Goal: Check status

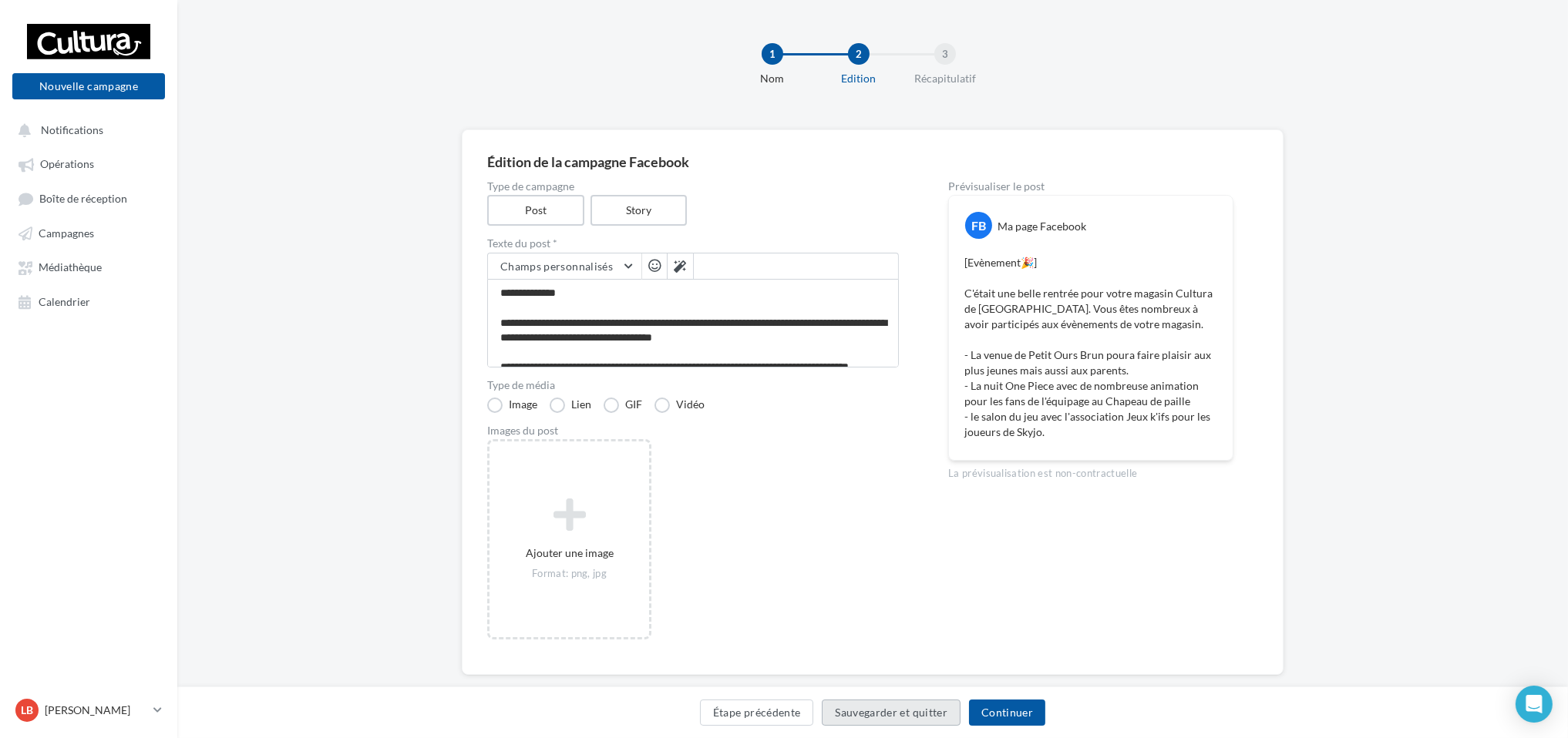
click at [899, 707] on button "Sauvegarder et quitter" at bounding box center [891, 713] width 139 height 26
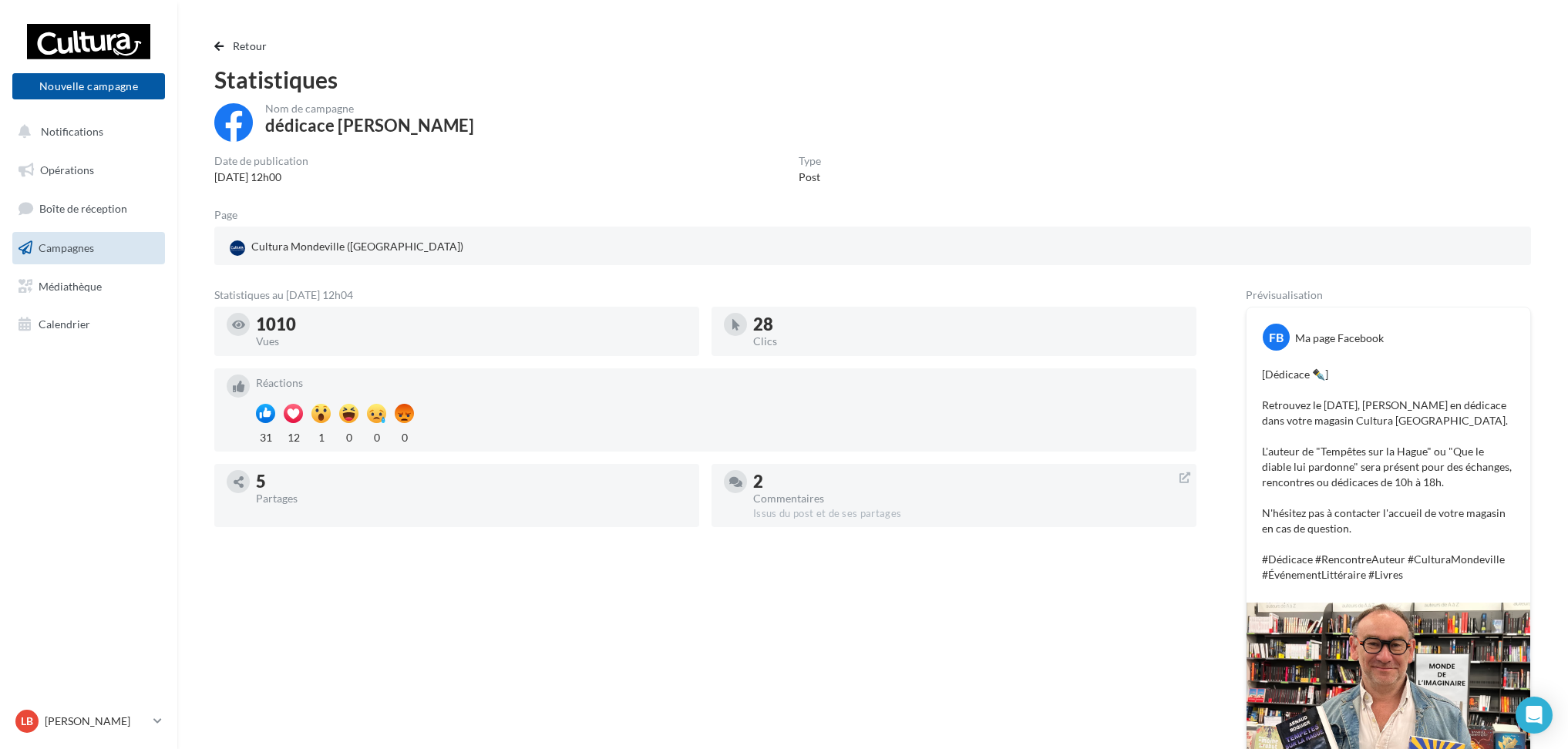
scroll to position [102, 0]
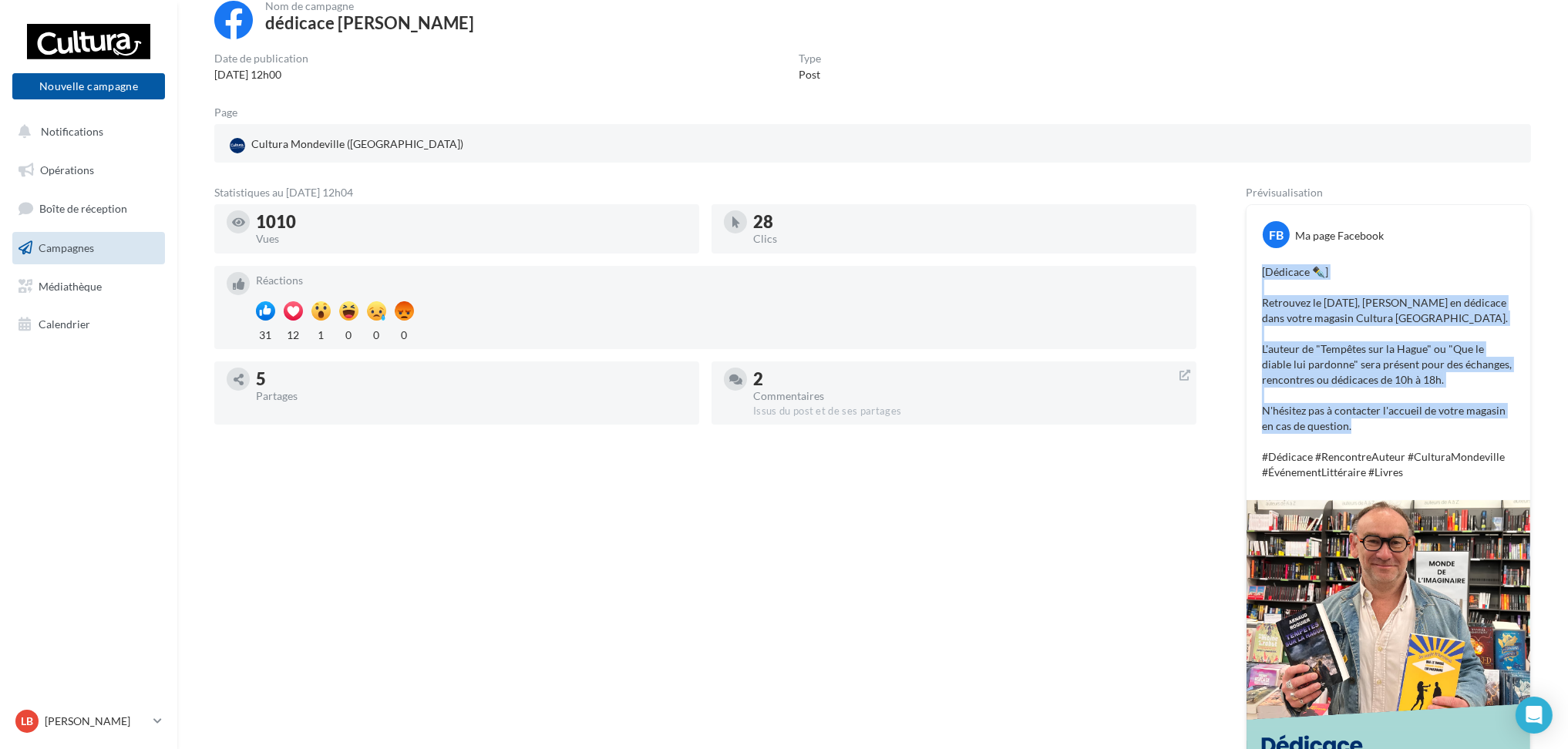
click at [90, 237] on link "Campagnes" at bounding box center [89, 248] width 159 height 33
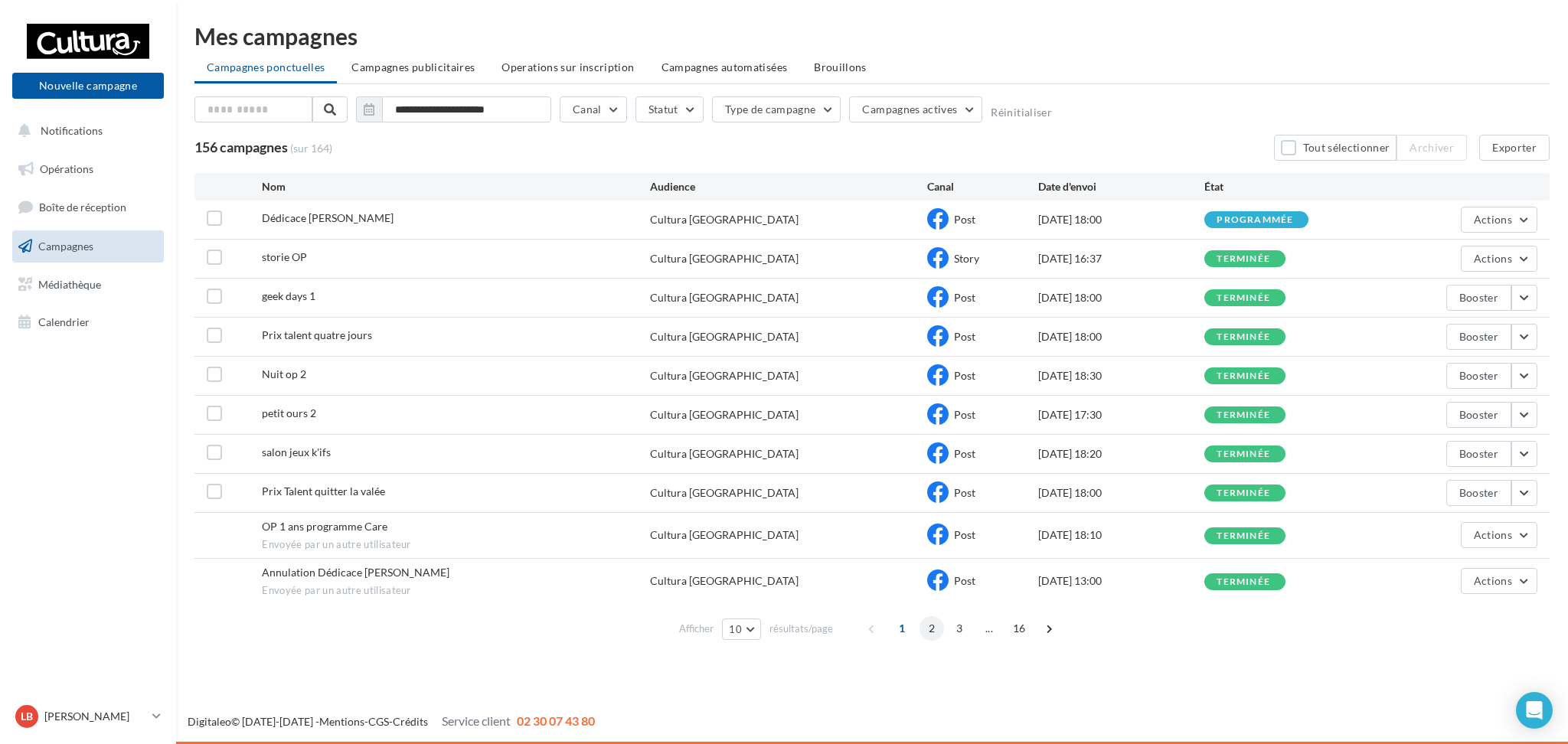
click at [926, 626] on span "2" at bounding box center [931, 628] width 24 height 24
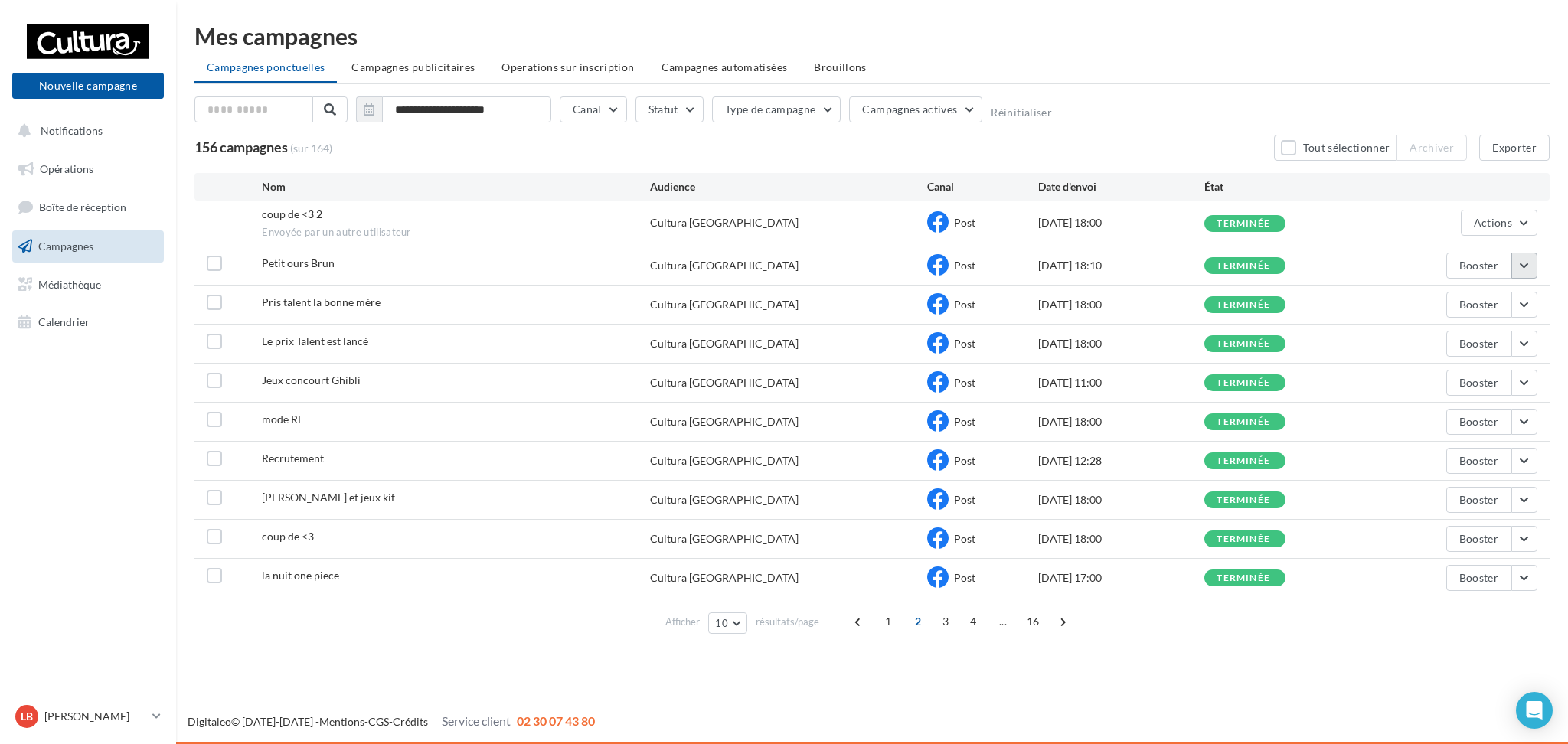
click at [1525, 262] on button "button" at bounding box center [1524, 265] width 26 height 26
click at [1493, 300] on button "Voir les résultats" at bounding box center [1460, 302] width 153 height 39
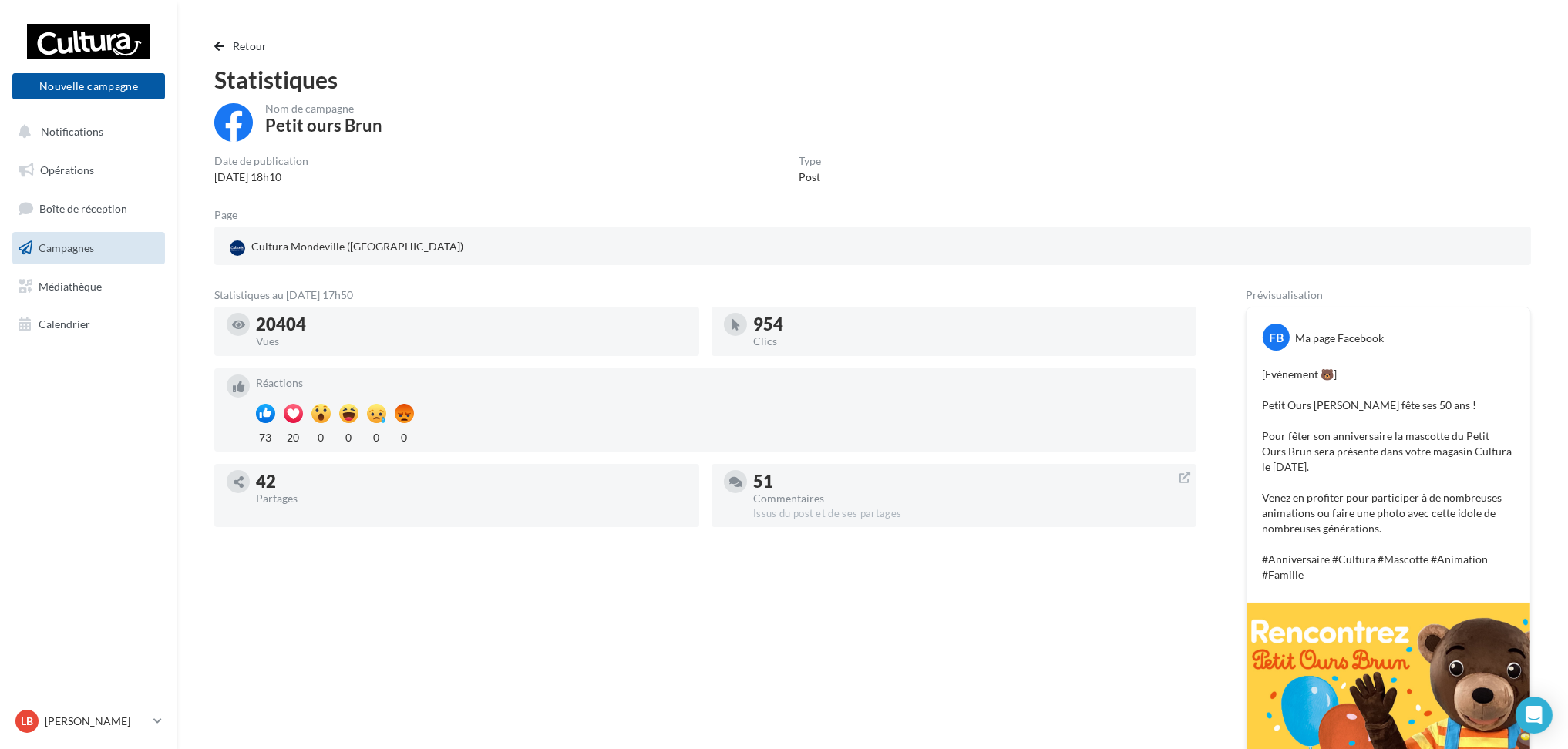
drag, startPoint x: 308, startPoint y: 326, endPoint x: 249, endPoint y: 319, distance: 59.4
click at [249, 319] on div "20404 Vues" at bounding box center [456, 331] width 460 height 37
drag, startPoint x: 796, startPoint y: 320, endPoint x: 759, endPoint y: 314, distance: 37.5
click at [759, 316] on div "954" at bounding box center [968, 324] width 431 height 17
drag, startPoint x: 298, startPoint y: 438, endPoint x: 239, endPoint y: 445, distance: 59.4
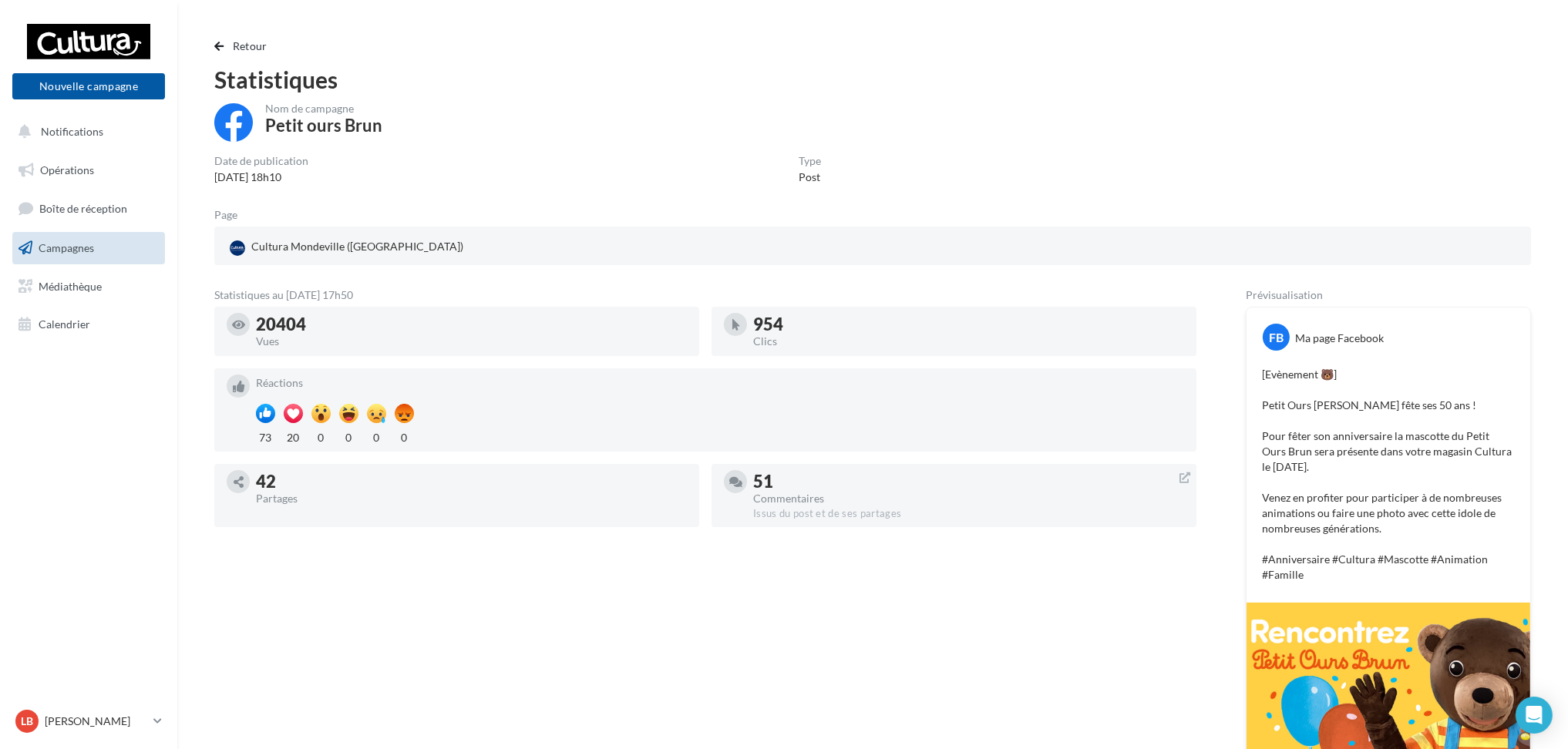
click at [239, 445] on div "Réactions 73 20 0 0 0 0" at bounding box center [705, 410] width 957 height 70
click at [396, 626] on div "Statistiques au 24 septembre 2025 - 17h50 20404 Vues 954 Clics Réactions 73 20 …" at bounding box center [705, 658] width 982 height 735
